Goal: Contribute content

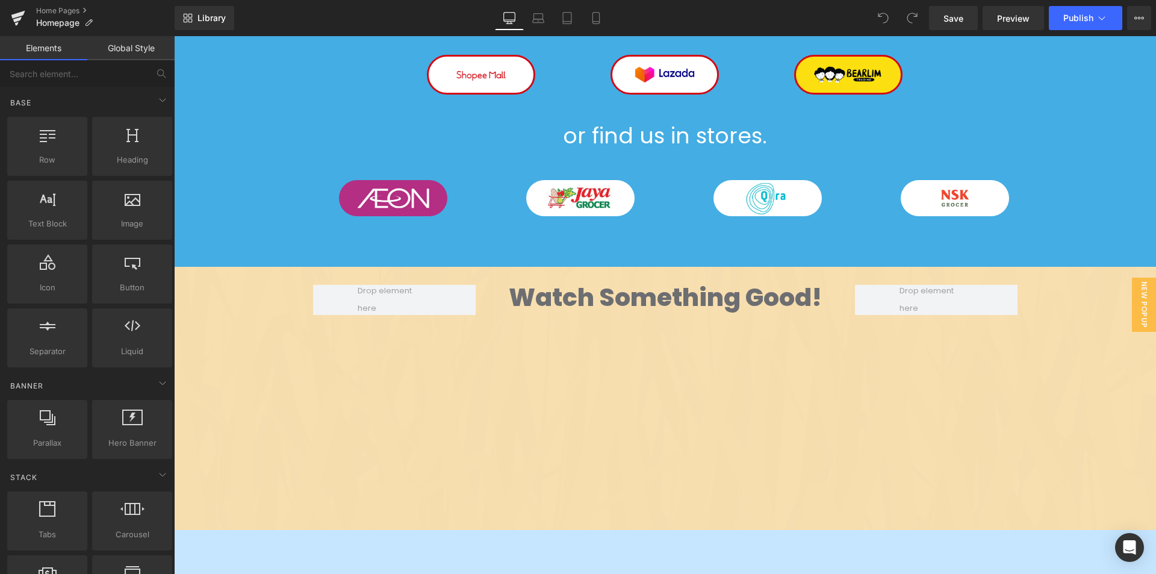
scroll to position [2411, 0]
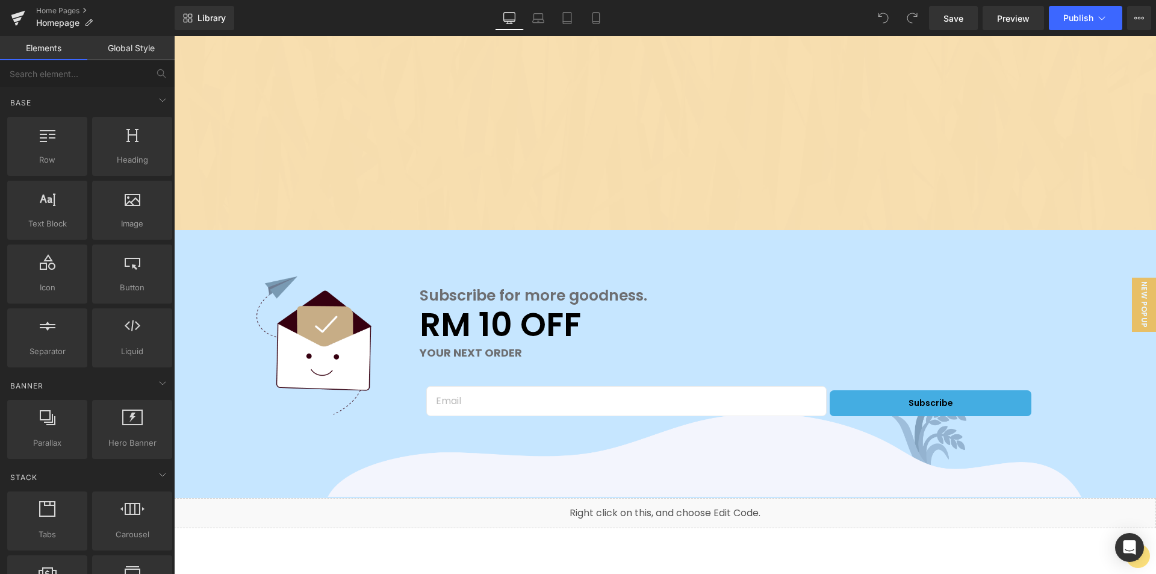
click at [276, 259] on div "Image Subscribe for more goodness. Heading RM 10 OFF Heading YOUR NEXT ORDER Te…" at bounding box center [665, 364] width 982 height 269
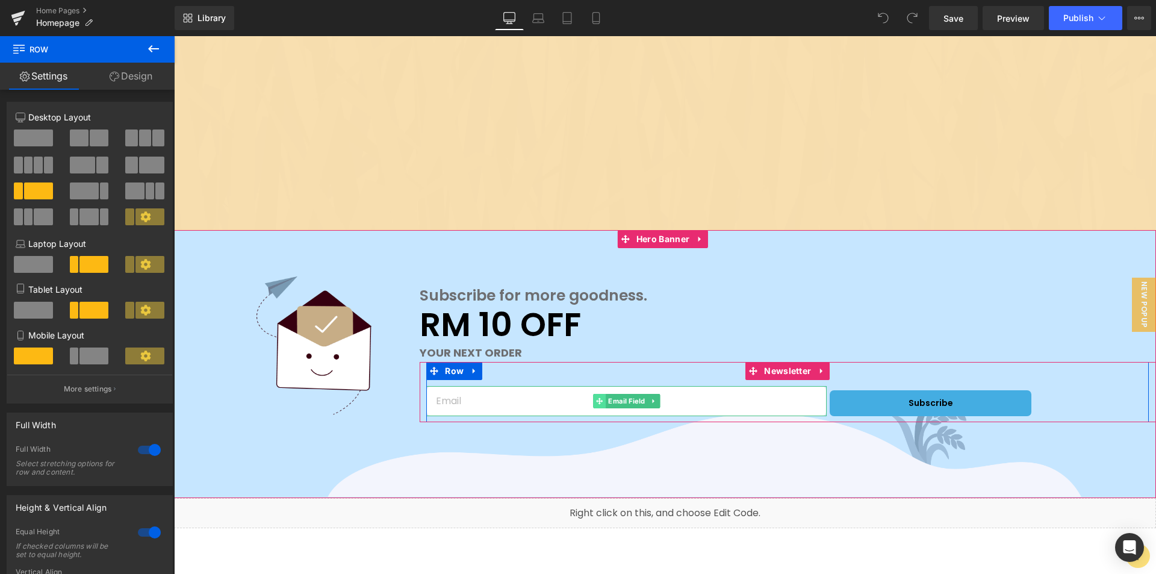
click at [600, 396] on span at bounding box center [599, 401] width 13 height 14
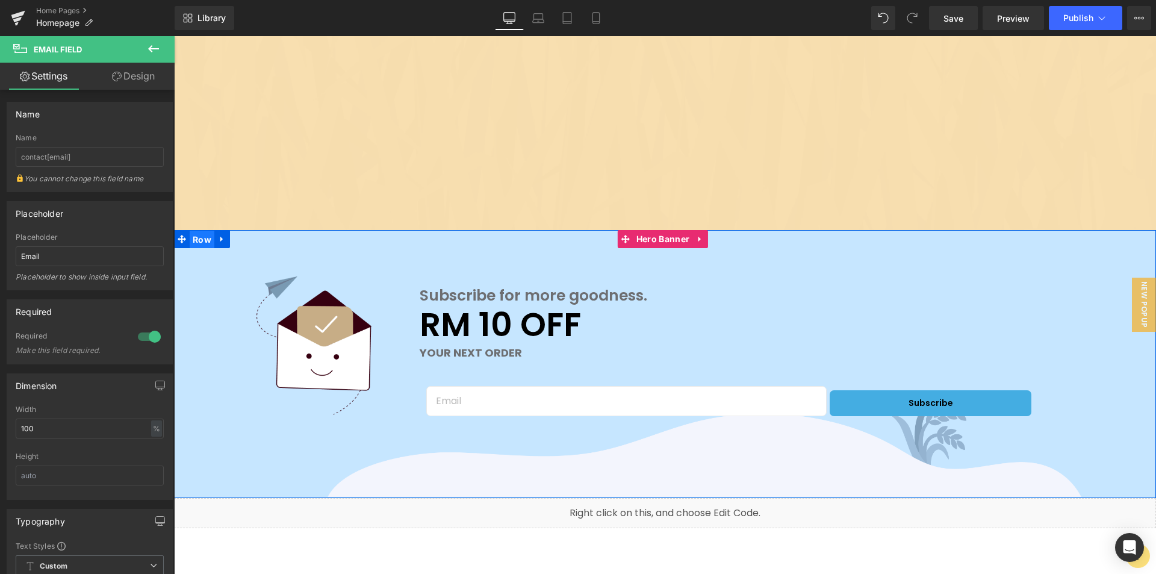
click at [202, 239] on span "Row" at bounding box center [202, 240] width 25 height 18
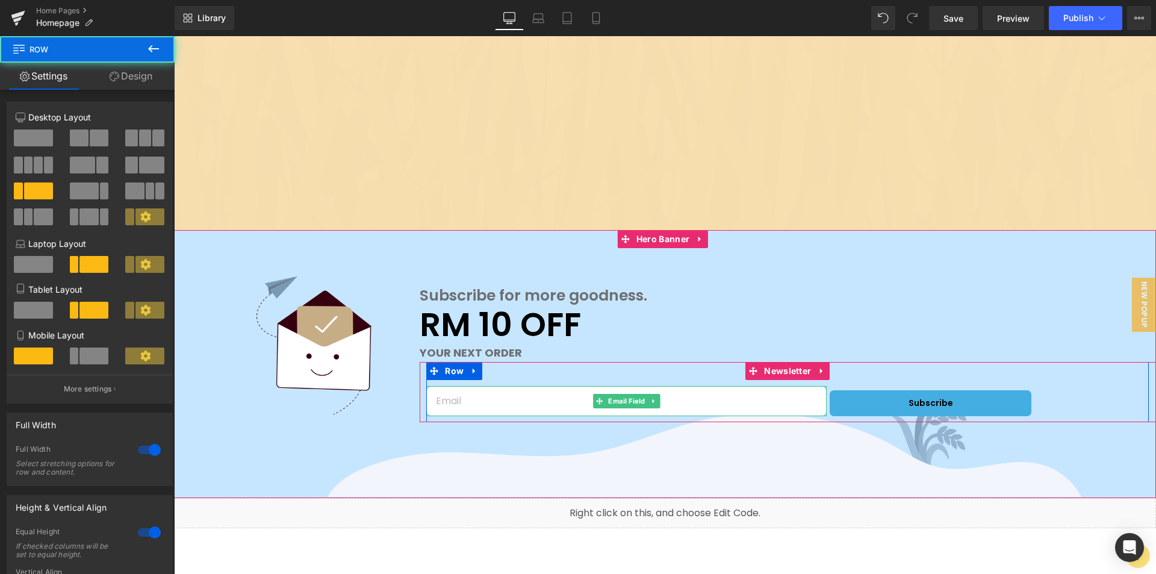
click at [476, 393] on input "email" at bounding box center [626, 401] width 400 height 31
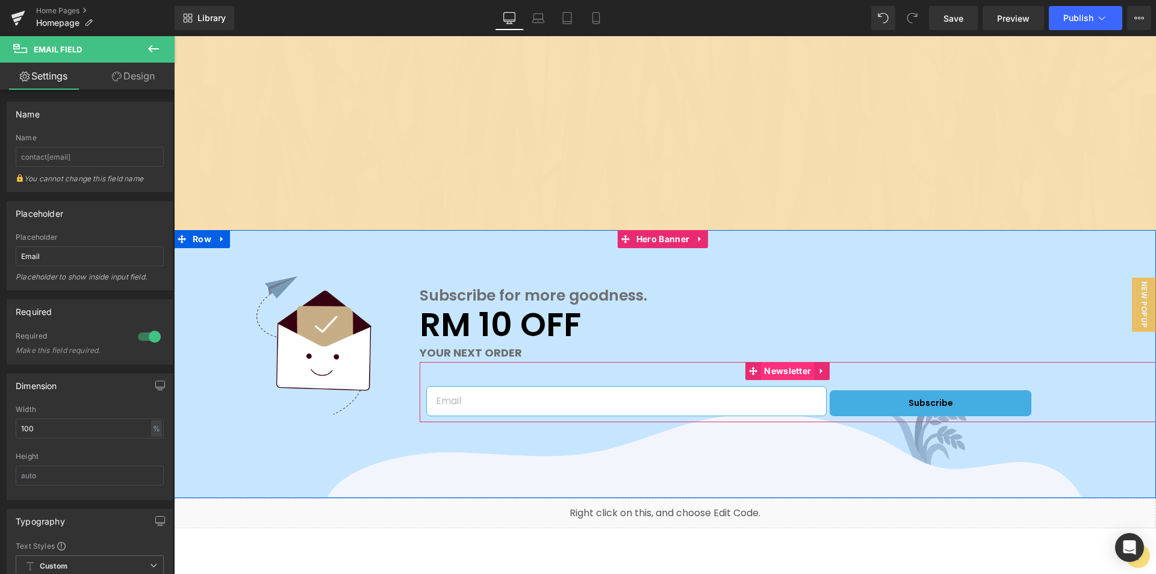
click at [783, 375] on span "Newsletter" at bounding box center [787, 371] width 53 height 18
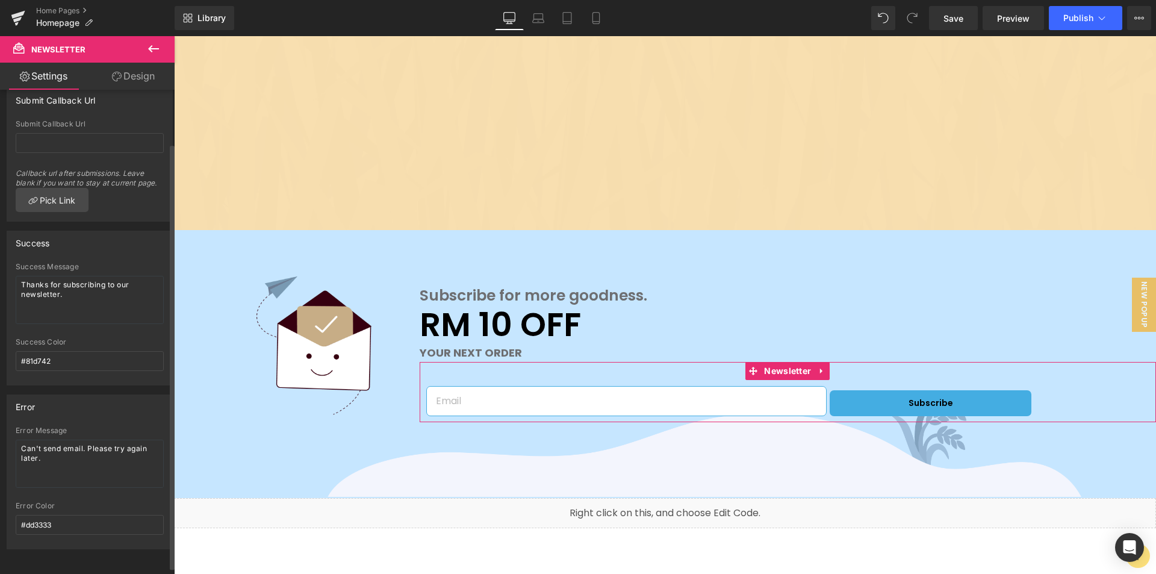
scroll to position [0, 0]
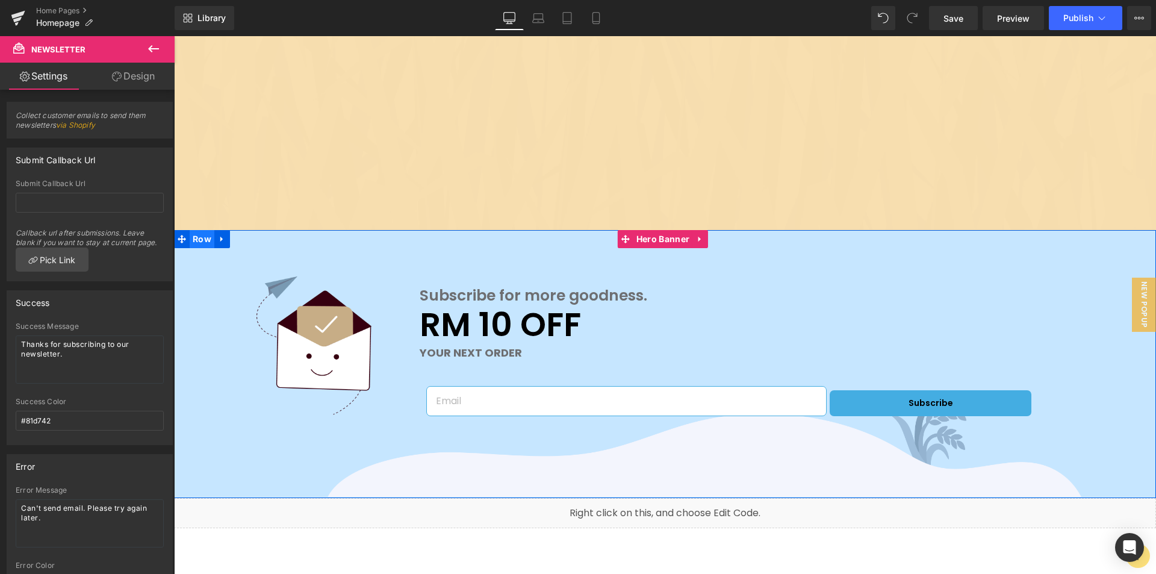
click at [195, 241] on span "Row" at bounding box center [202, 239] width 25 height 18
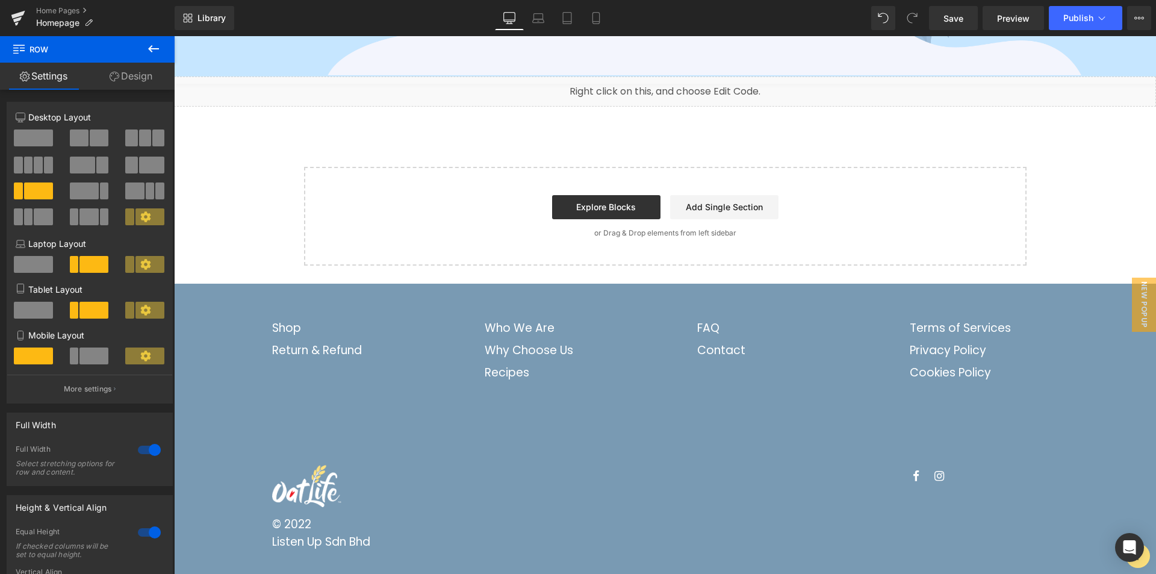
scroll to position [2471, 0]
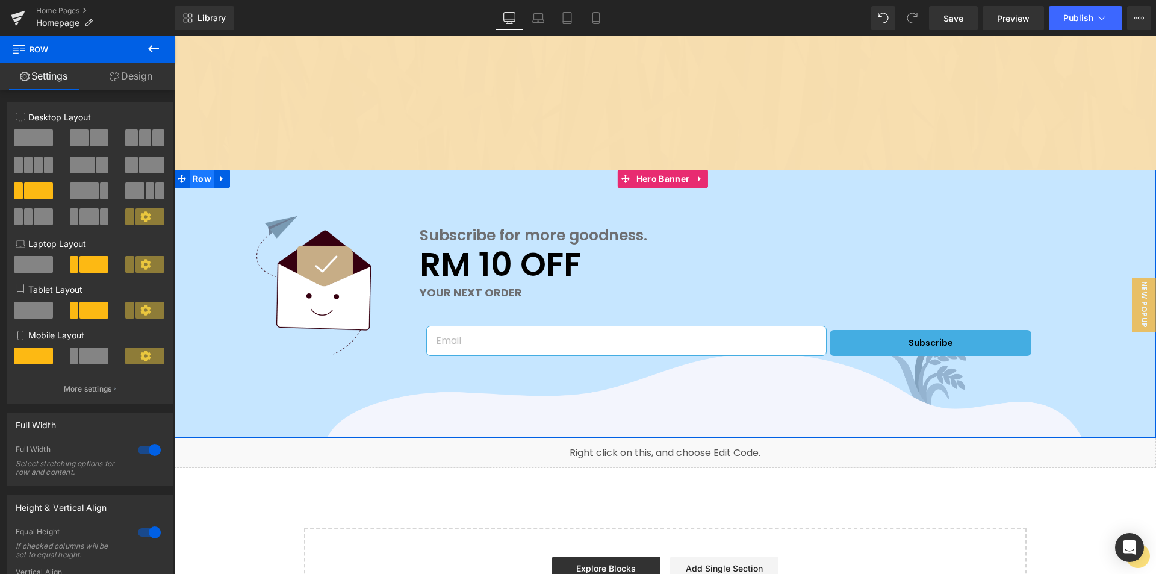
click at [204, 183] on span "Row" at bounding box center [202, 179] width 25 height 18
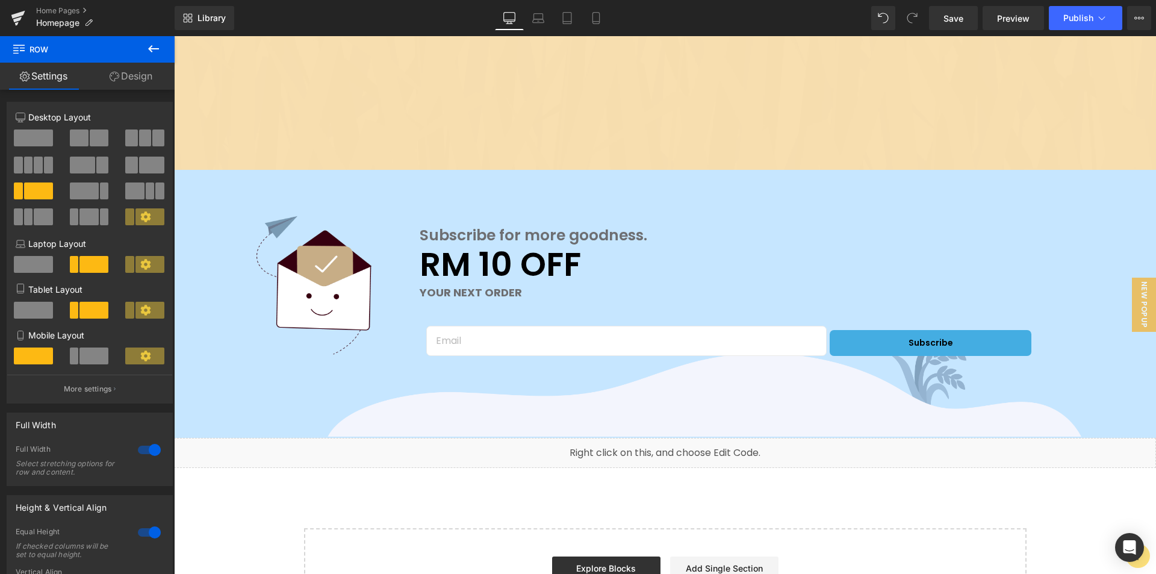
click at [488, 462] on div "Liquid" at bounding box center [665, 453] width 982 height 30
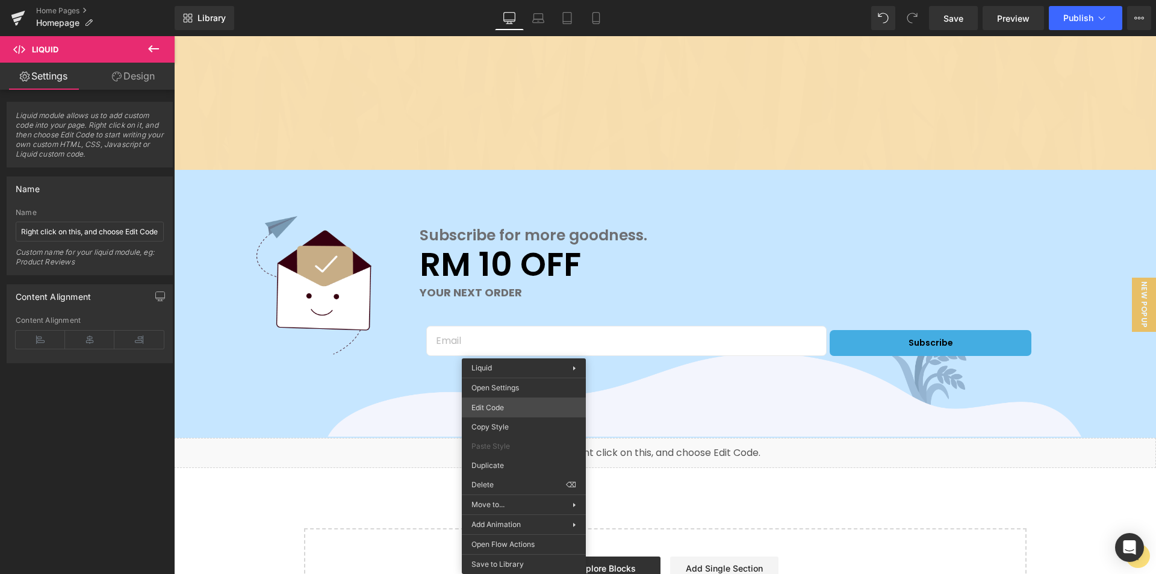
click at [503, 0] on div "Row You are previewing how the will restyle your page. You can not edit Element…" at bounding box center [578, 0] width 1156 height 0
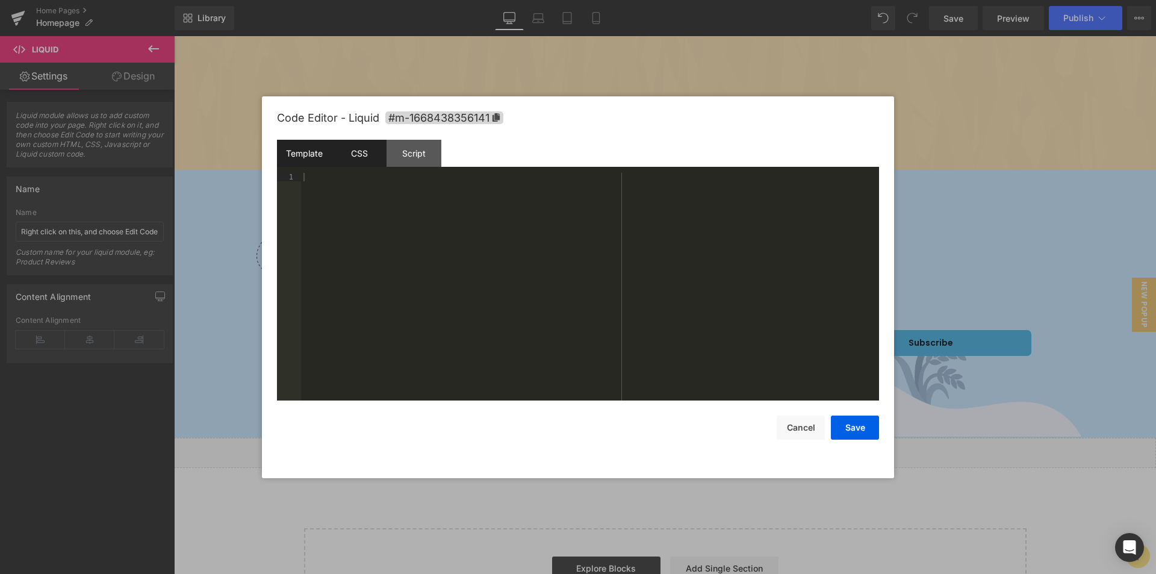
click at [377, 158] on div "CSS" at bounding box center [359, 153] width 55 height 27
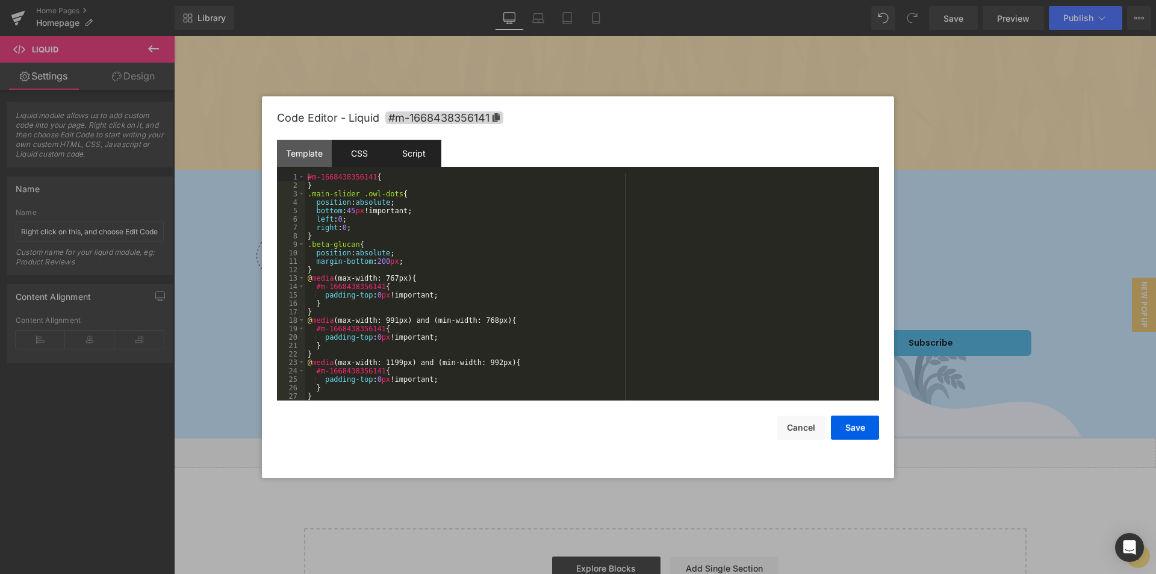
click at [418, 160] on div "Script" at bounding box center [414, 153] width 55 height 27
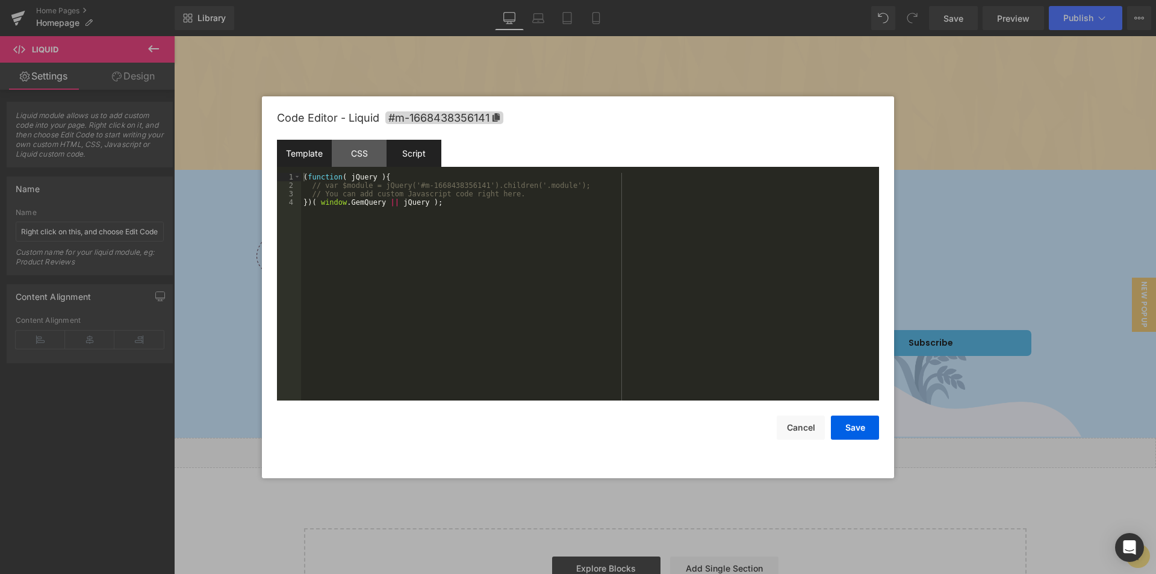
click at [318, 161] on div "Template" at bounding box center [304, 153] width 55 height 27
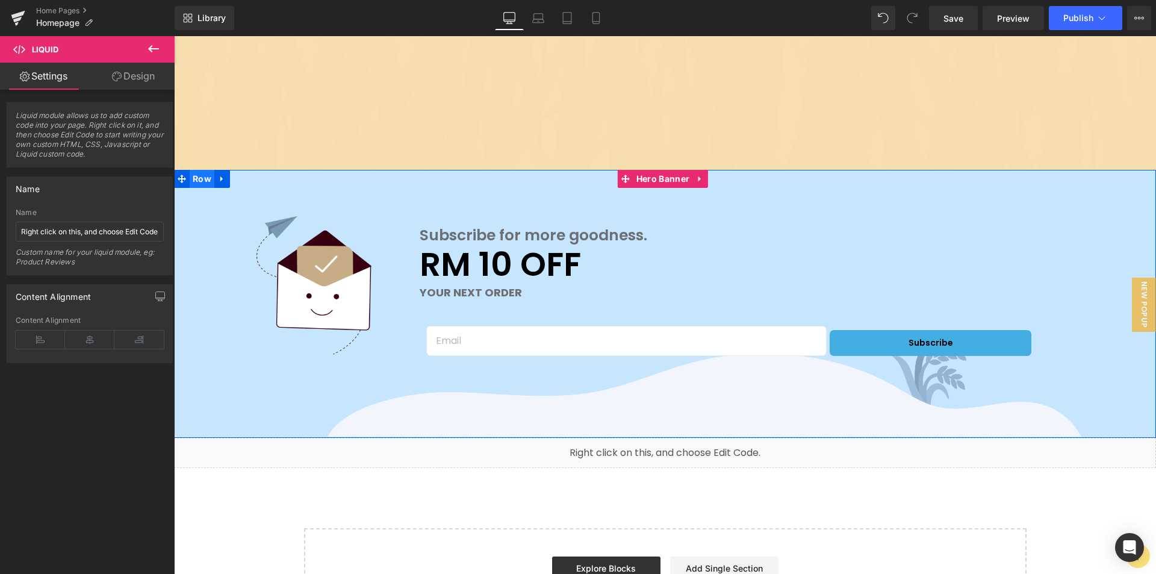
click at [207, 182] on span "Row" at bounding box center [202, 179] width 25 height 18
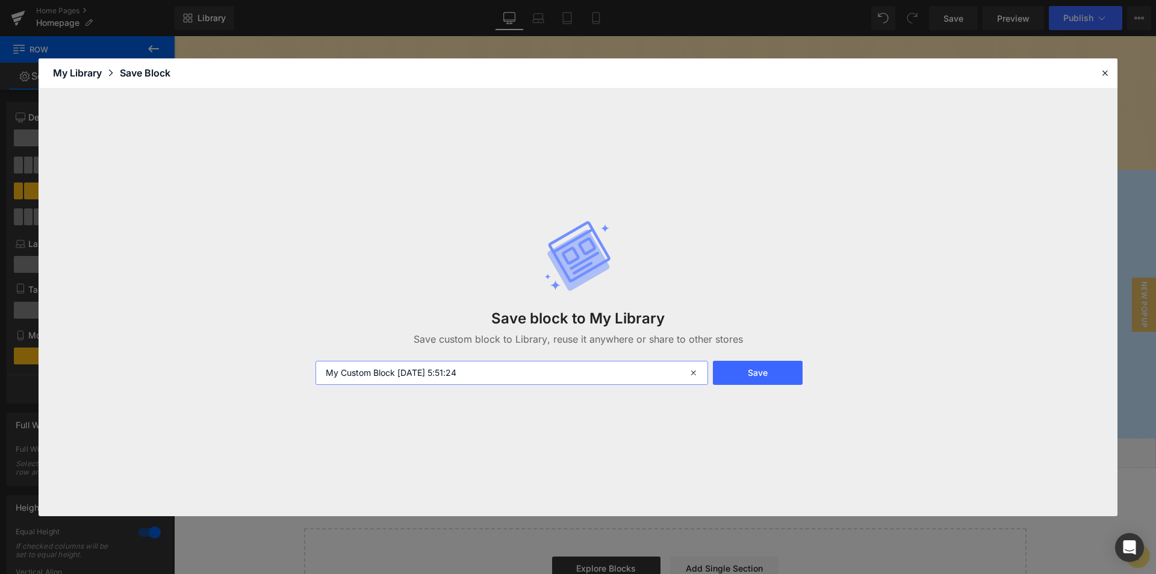
click at [515, 376] on input "My Custom Block [DATE] 5:51:24" at bounding box center [512, 373] width 393 height 24
type input "Newsletter Example"
click at [729, 376] on button "Save" at bounding box center [758, 373] width 90 height 24
